Goal: Check status: Check status

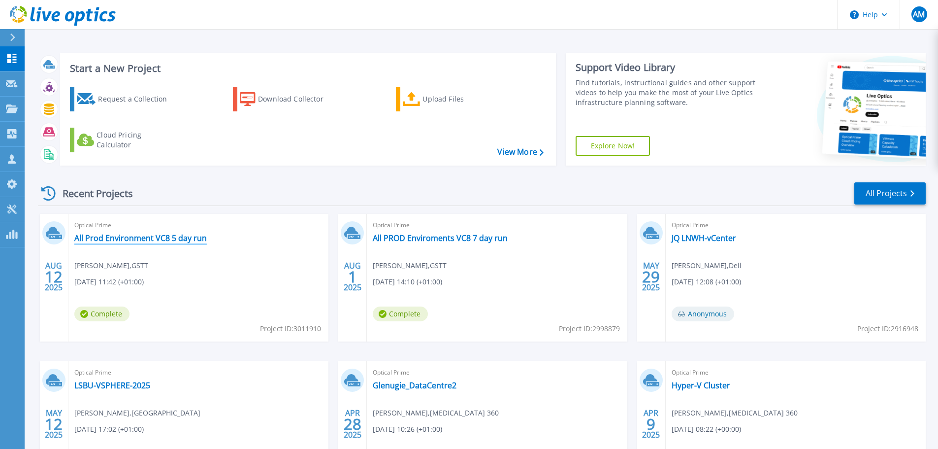
click at [141, 238] on link "All Prod Environment VC8 5 day run" at bounding box center [140, 238] width 133 height 10
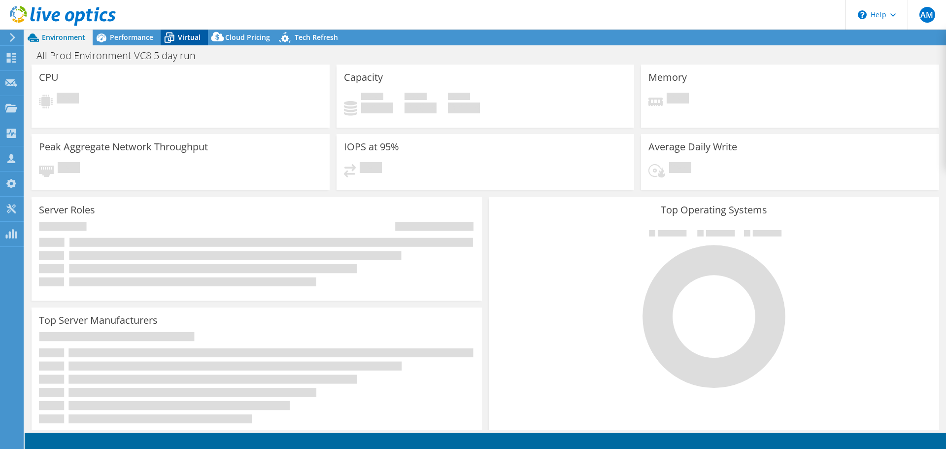
select select "USD"
click at [184, 36] on span "Virtual" at bounding box center [189, 37] width 23 height 9
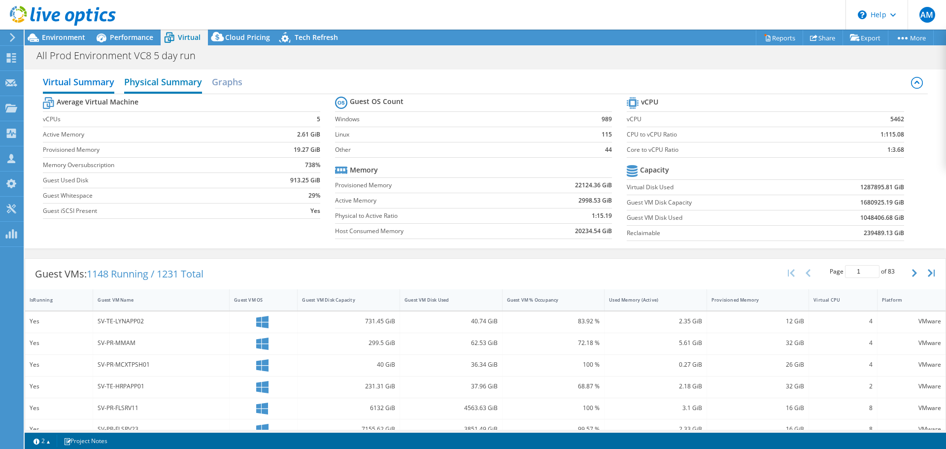
click at [156, 84] on h2 "Physical Summary" at bounding box center [163, 83] width 78 height 22
